Goal: Navigation & Orientation: Find specific page/section

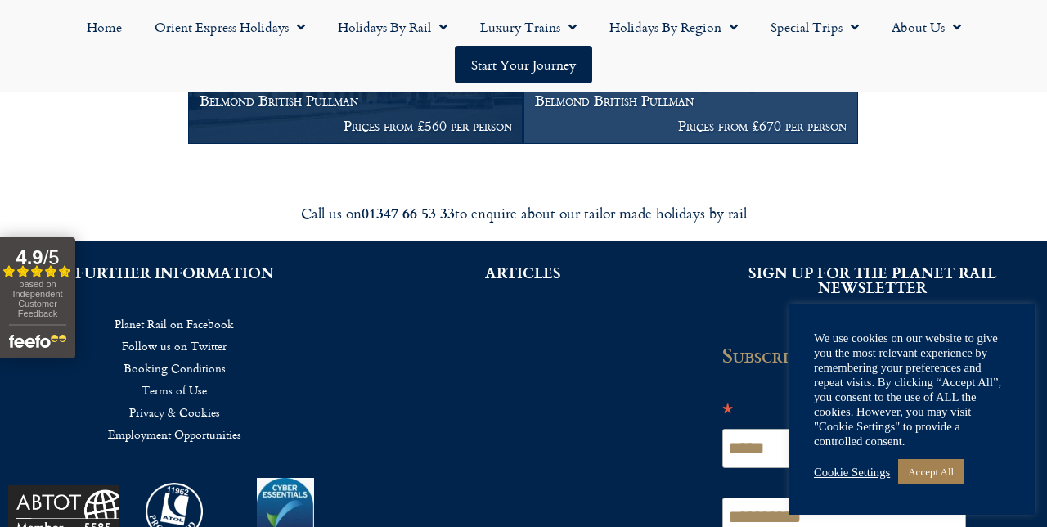
scroll to position [1956, 0]
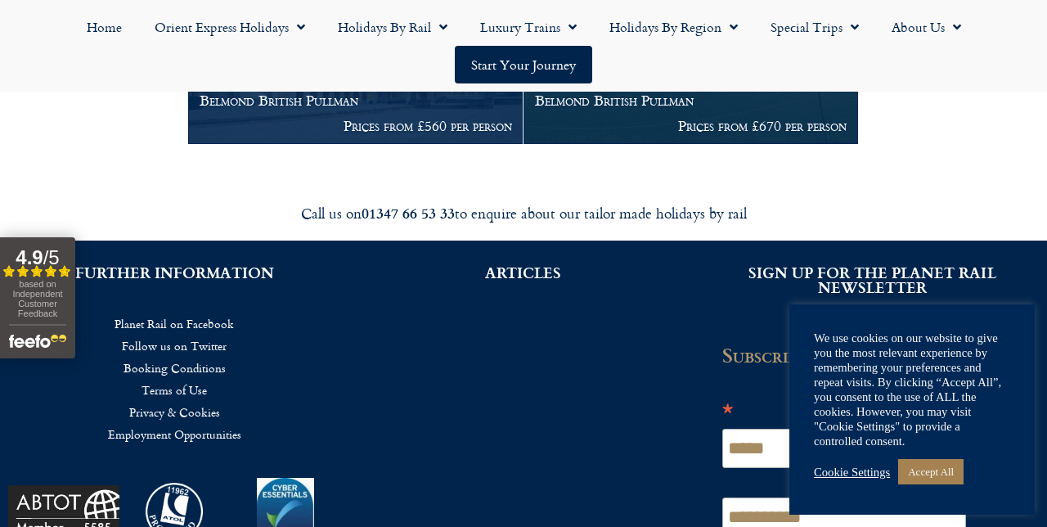
click at [963, 484] on link "Accept All" at bounding box center [930, 471] width 65 height 25
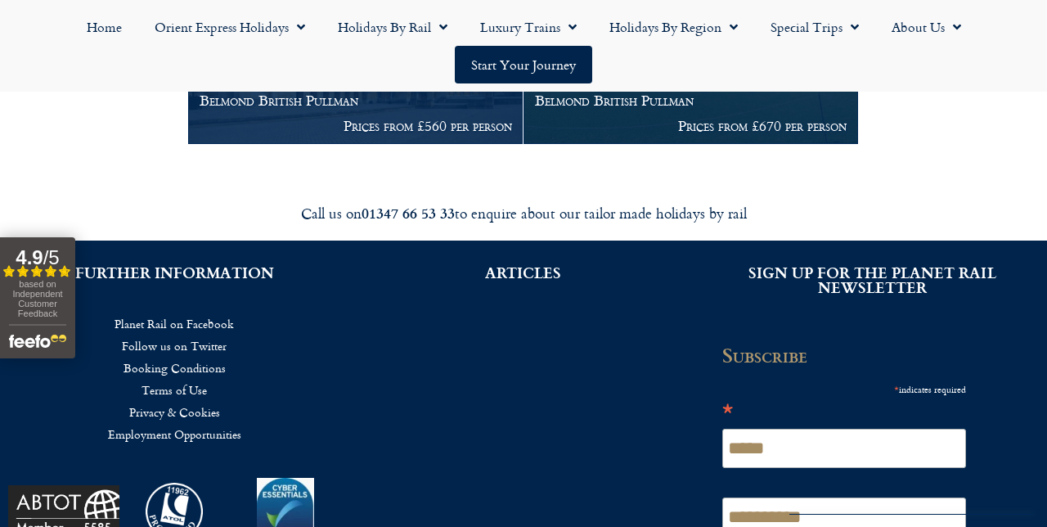
scroll to position [1858, 0]
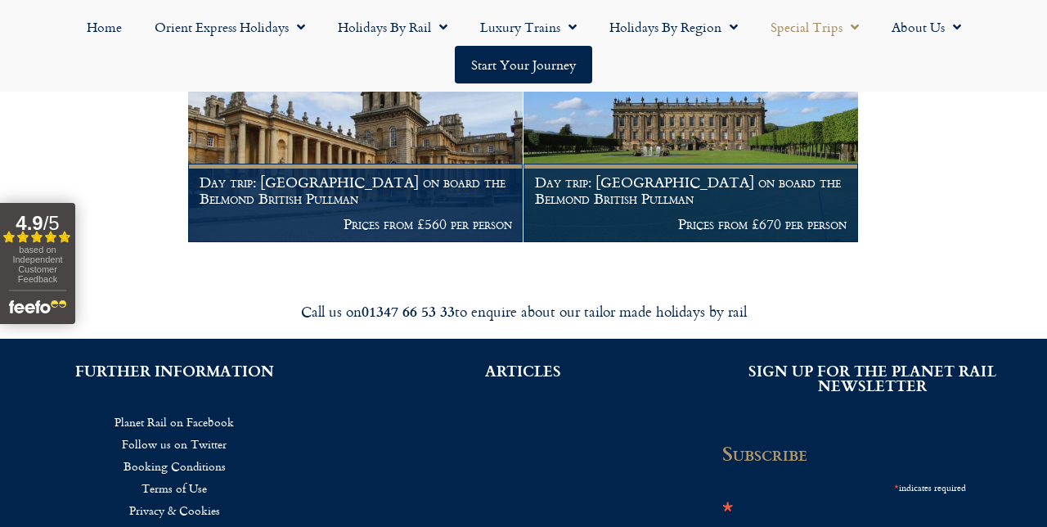
click at [837, 24] on link "Special Trips" at bounding box center [814, 27] width 121 height 38
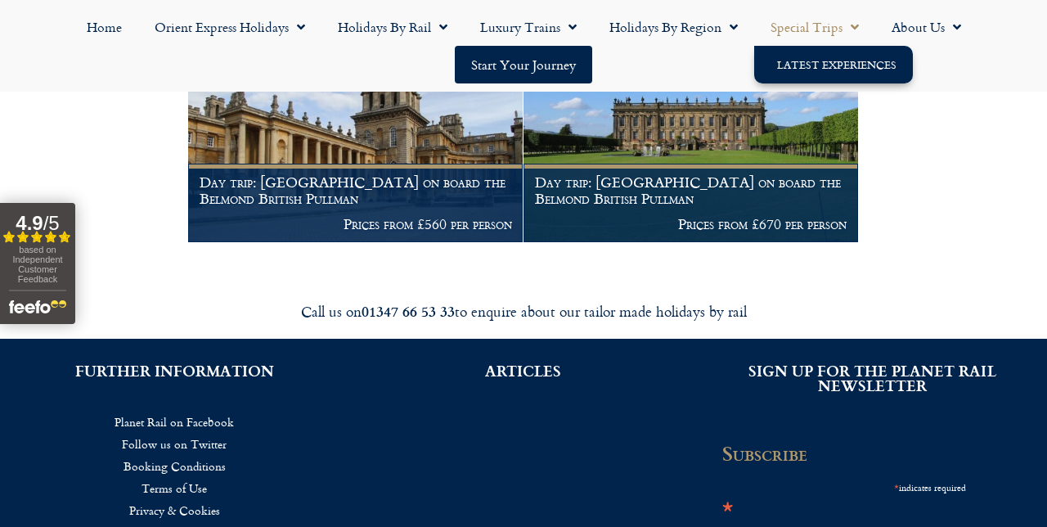
click at [872, 63] on link "Latest Experiences" at bounding box center [833, 65] width 159 height 38
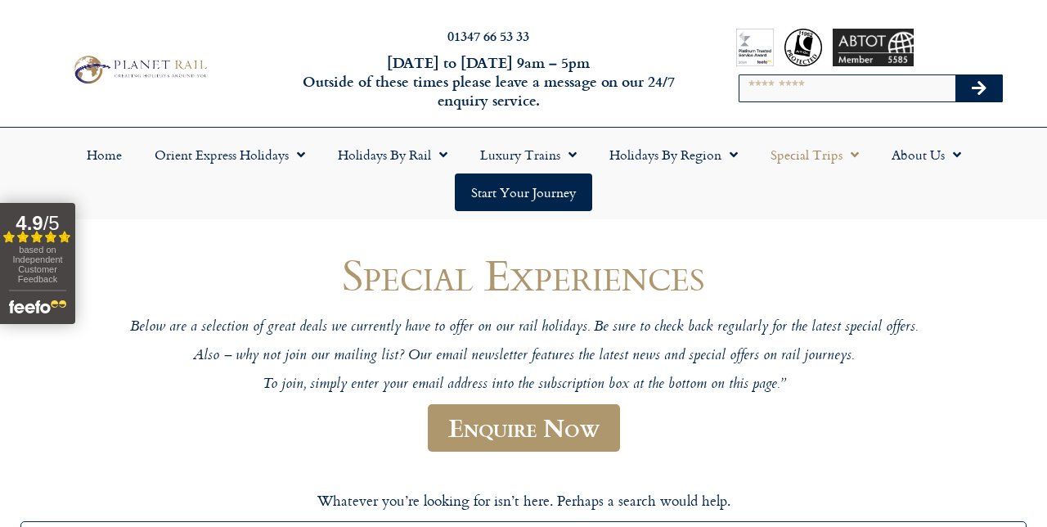
click at [552, 197] on link "Start your Journey" at bounding box center [523, 192] width 137 height 38
